Goal: Transaction & Acquisition: Purchase product/service

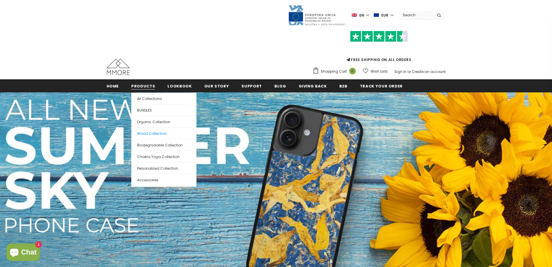
click at [148, 133] on span "Wood Collection" at bounding box center [152, 133] width 30 height 5
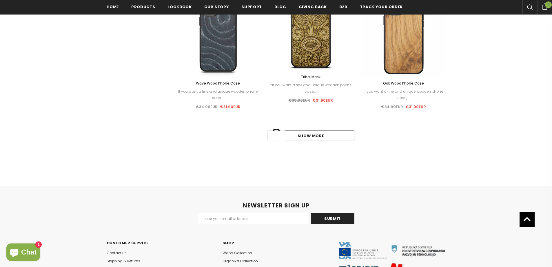
scroll to position [610, 0]
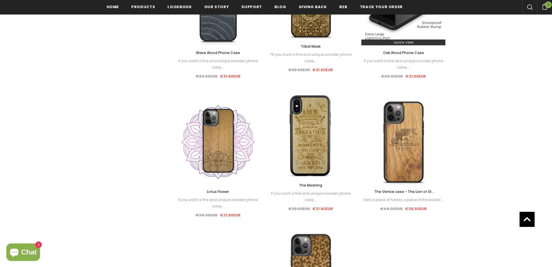
click at [415, 19] on img at bounding box center [404, 3] width 84 height 84
